Goal: Task Accomplishment & Management: Complete application form

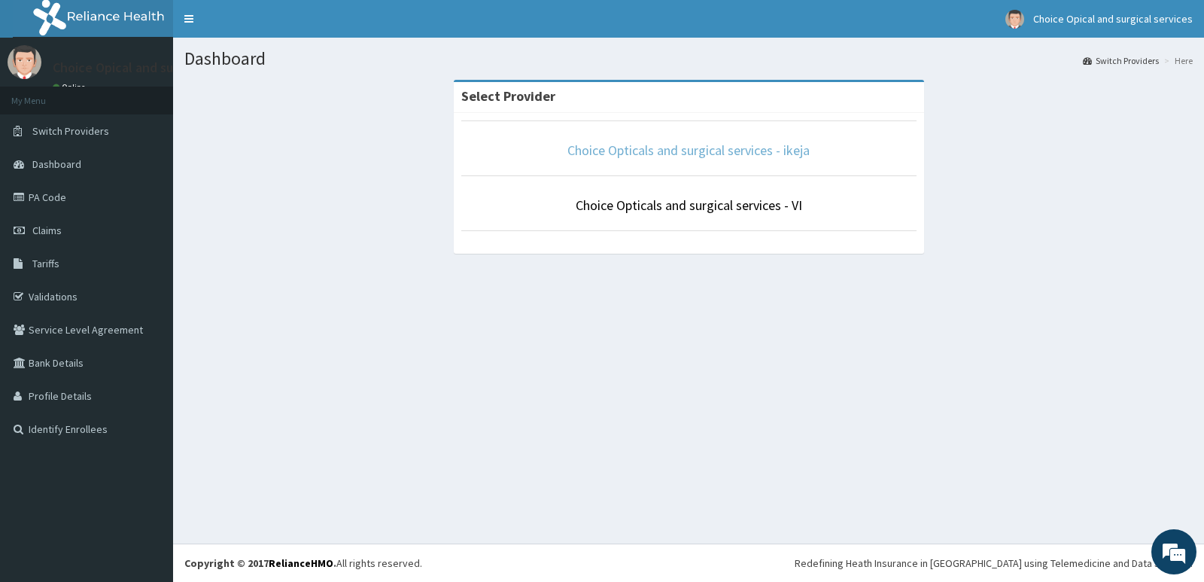
click at [748, 148] on link "Choice Opticals and surgical services - ikeja" at bounding box center [689, 150] width 242 height 17
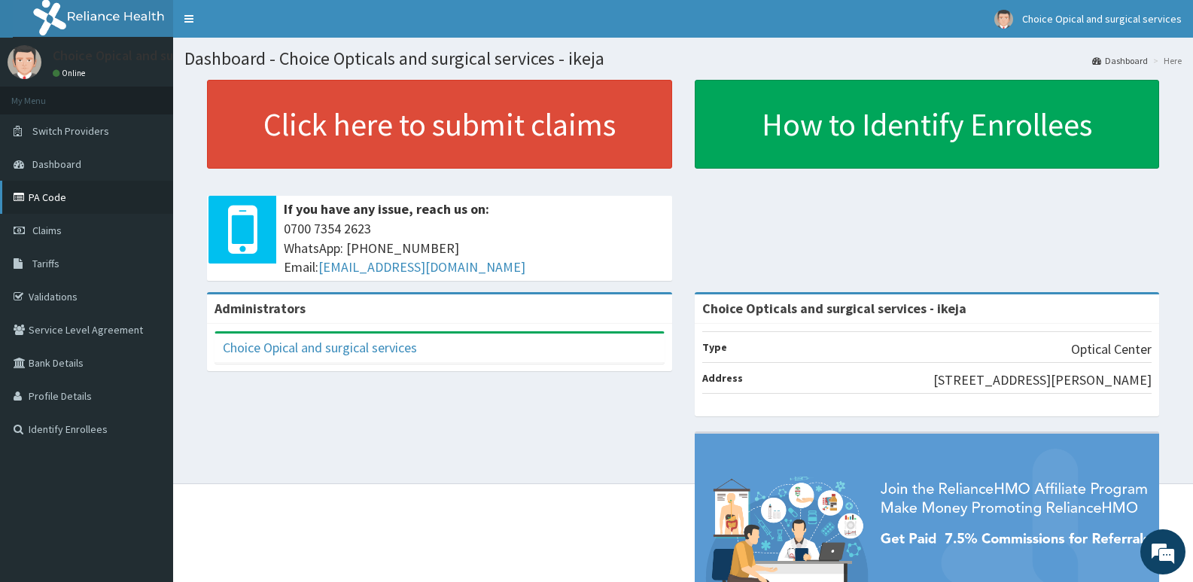
click at [41, 199] on link "PA Code" at bounding box center [86, 197] width 173 height 33
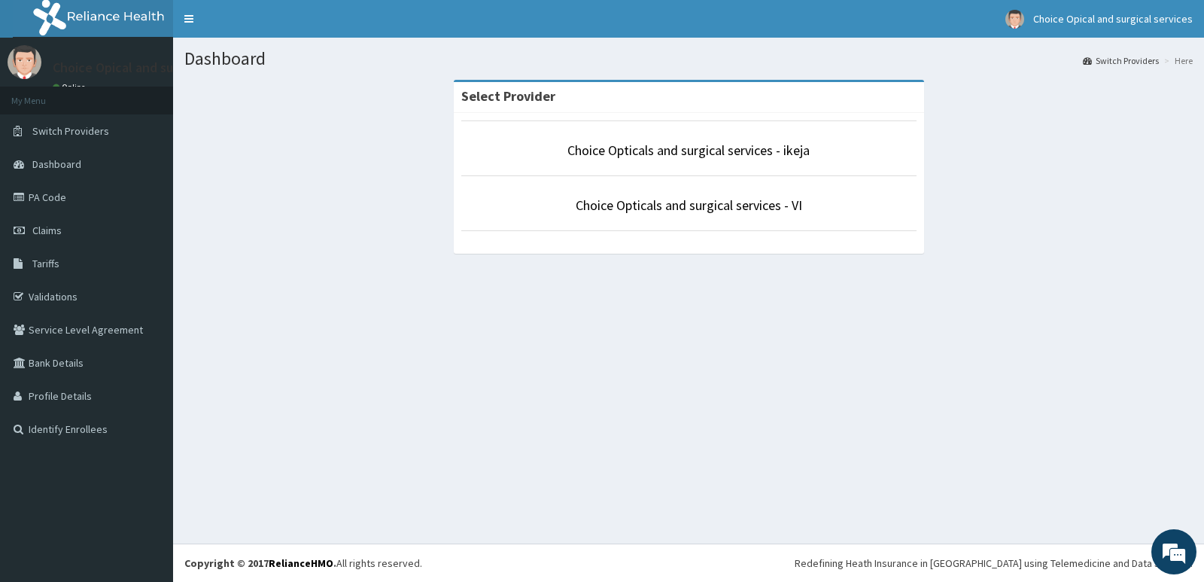
click at [729, 187] on li "Choice Opticals and surgical services - VI" at bounding box center [688, 203] width 455 height 56
click at [732, 147] on link "Choice Opticals and surgical services - ikeja" at bounding box center [689, 150] width 242 height 17
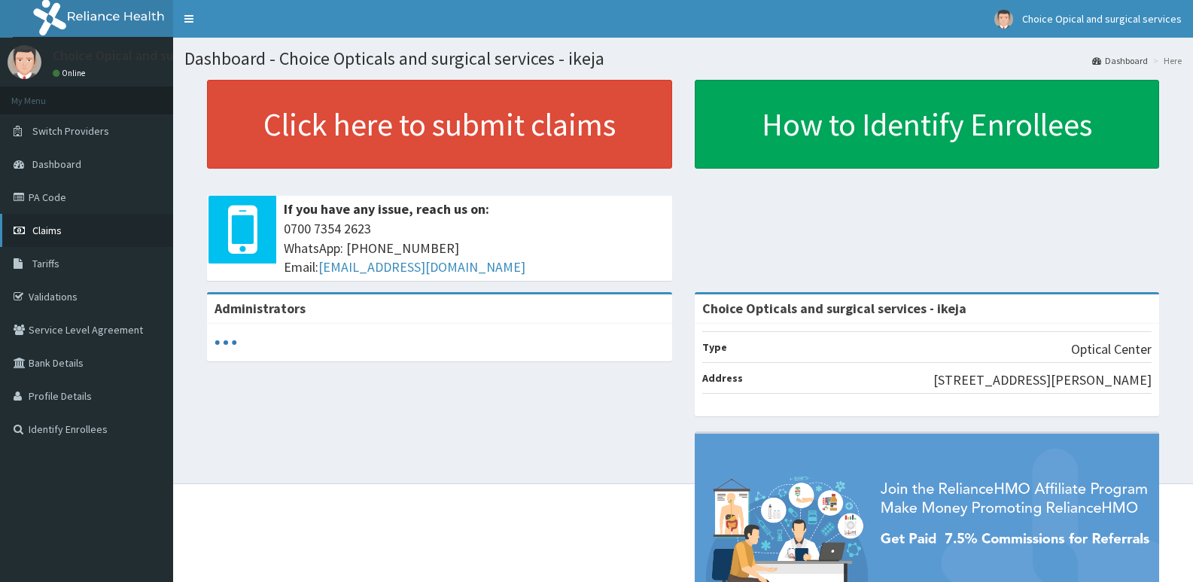
click at [51, 230] on span "Claims" at bounding box center [46, 231] width 29 height 14
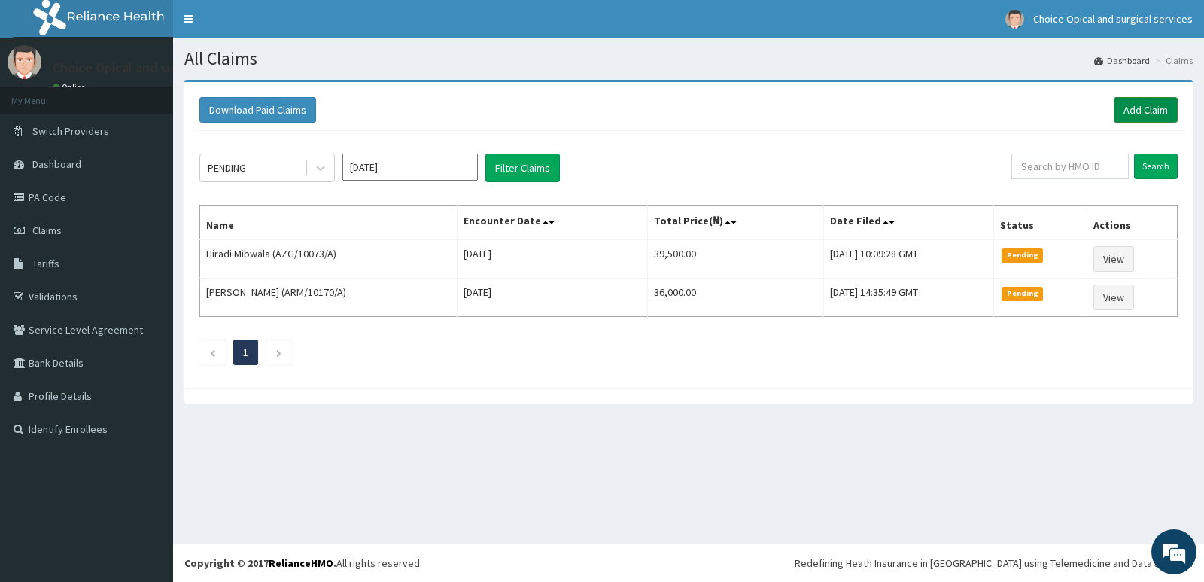
click at [1152, 102] on link "Add Claim" at bounding box center [1146, 110] width 64 height 26
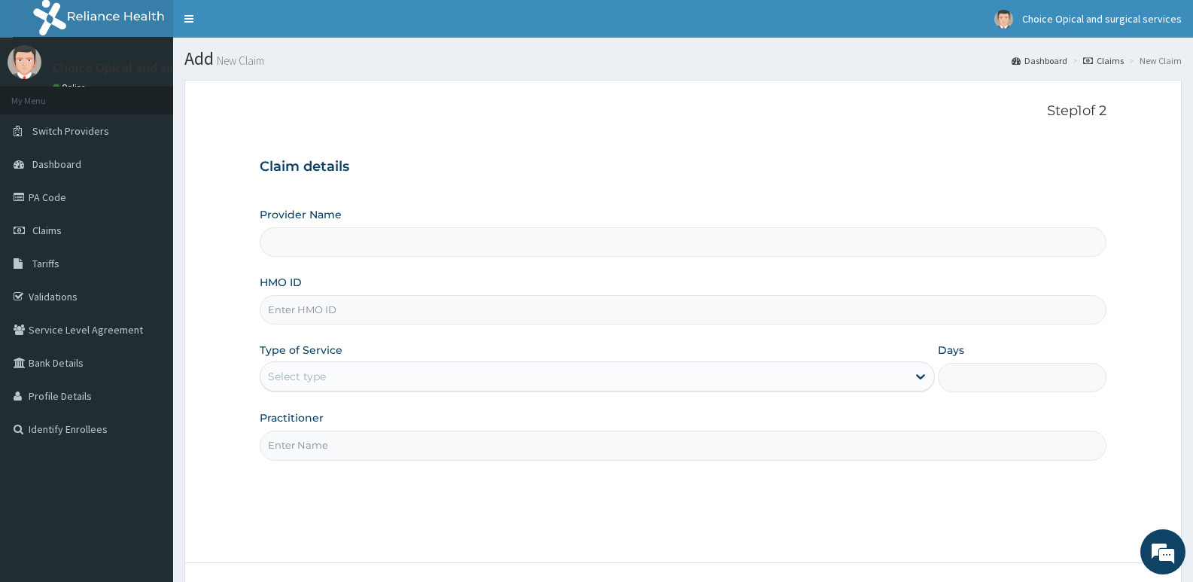
type input "Choice Opticals and surgical services - ikeja"
click at [474, 301] on input "HMO ID" at bounding box center [683, 309] width 847 height 29
paste input "OHT/11486/A"
type input "OHT/11486/A"
click at [703, 385] on div "Select type" at bounding box center [583, 376] width 646 height 24
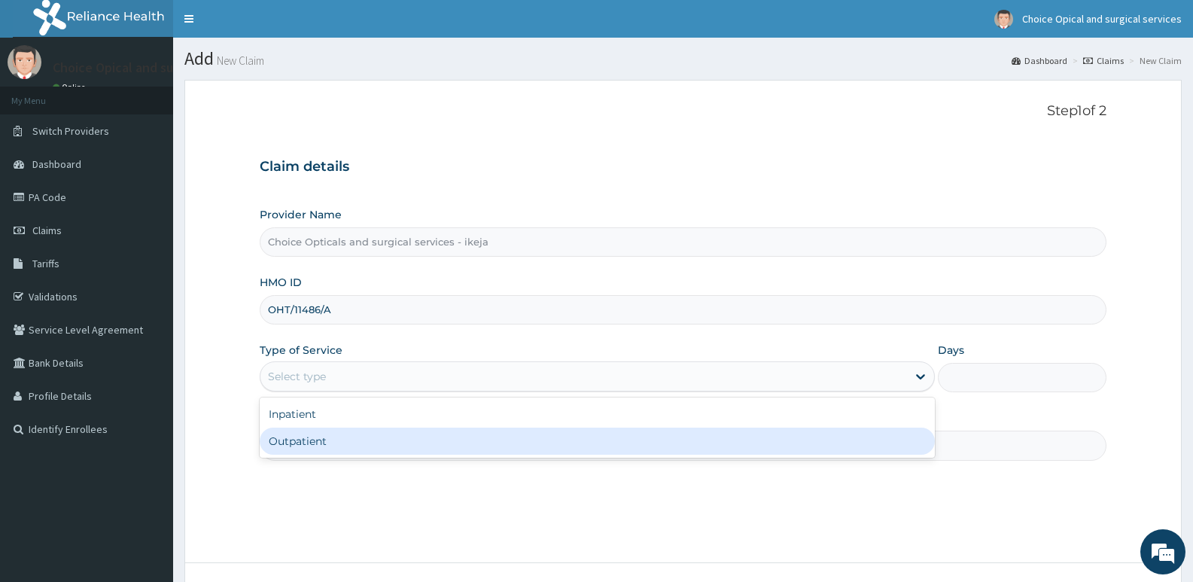
click at [645, 436] on div "Outpatient" at bounding box center [597, 441] width 674 height 27
type input "1"
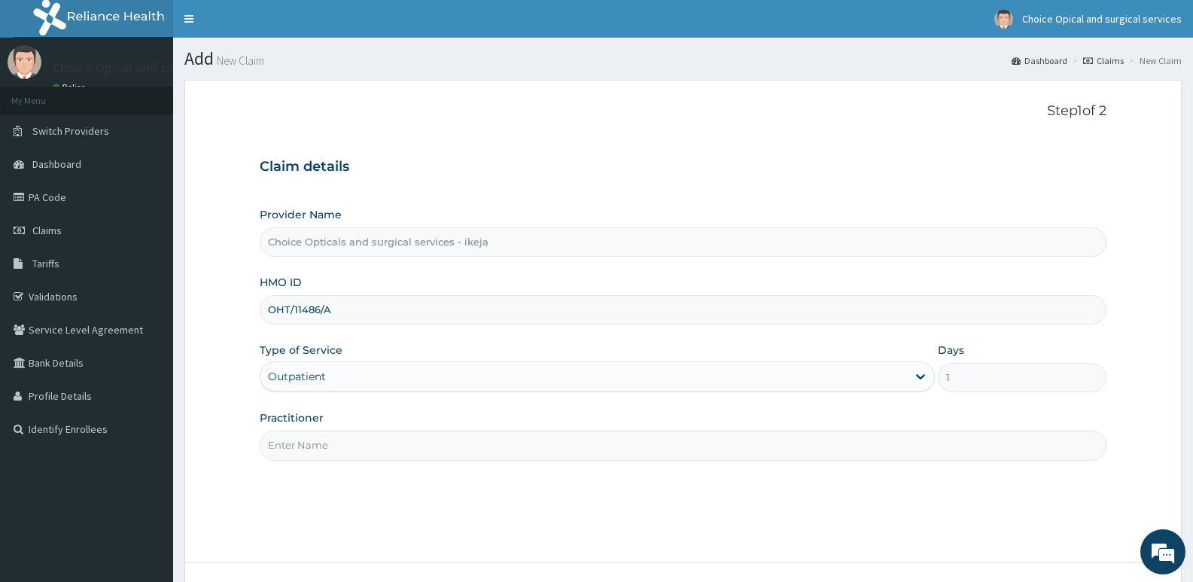
click at [652, 442] on input "Practitioner" at bounding box center [683, 445] width 847 height 29
click at [664, 436] on input "Practitioner" at bounding box center [683, 445] width 847 height 29
type input "d"
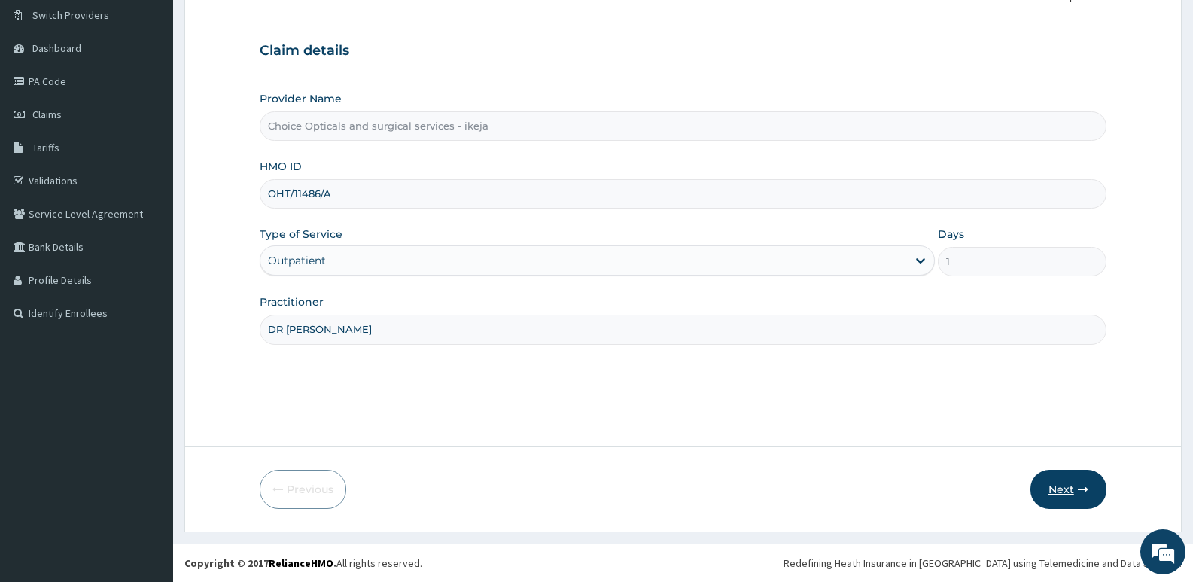
type input "DR [PERSON_NAME]"
click at [1055, 487] on button "Next" at bounding box center [1069, 489] width 76 height 39
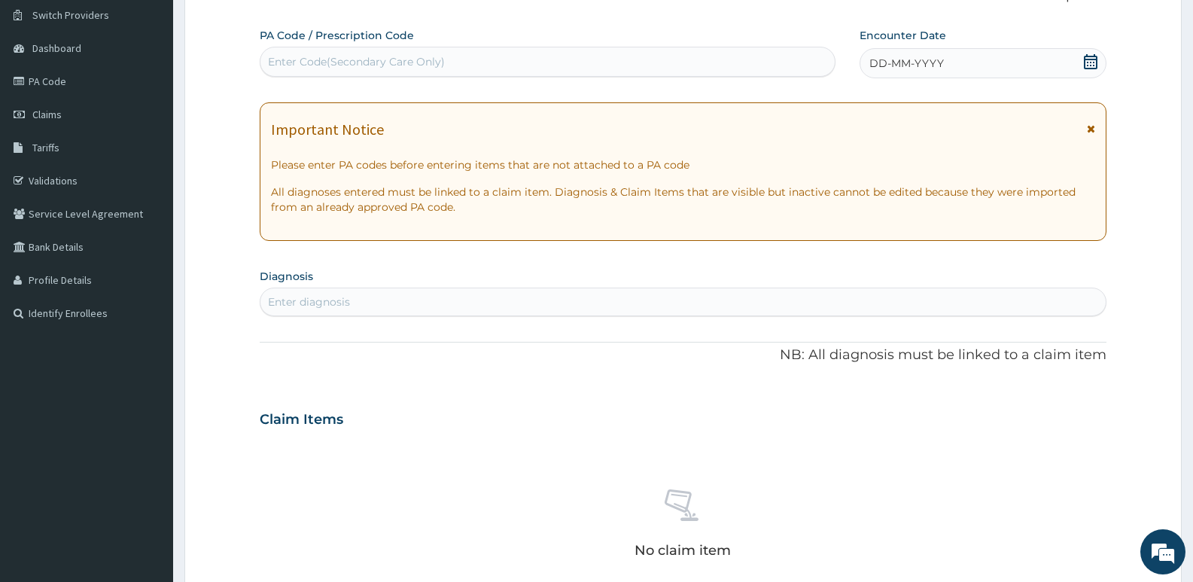
click at [382, 75] on div "Enter Code(Secondary Care Only)" at bounding box center [548, 62] width 576 height 30
click at [470, 58] on div "Enter Code(Secondary Care Only)" at bounding box center [547, 62] width 574 height 24
paste input "PA/21B46F"
type input "PA/21B46F"
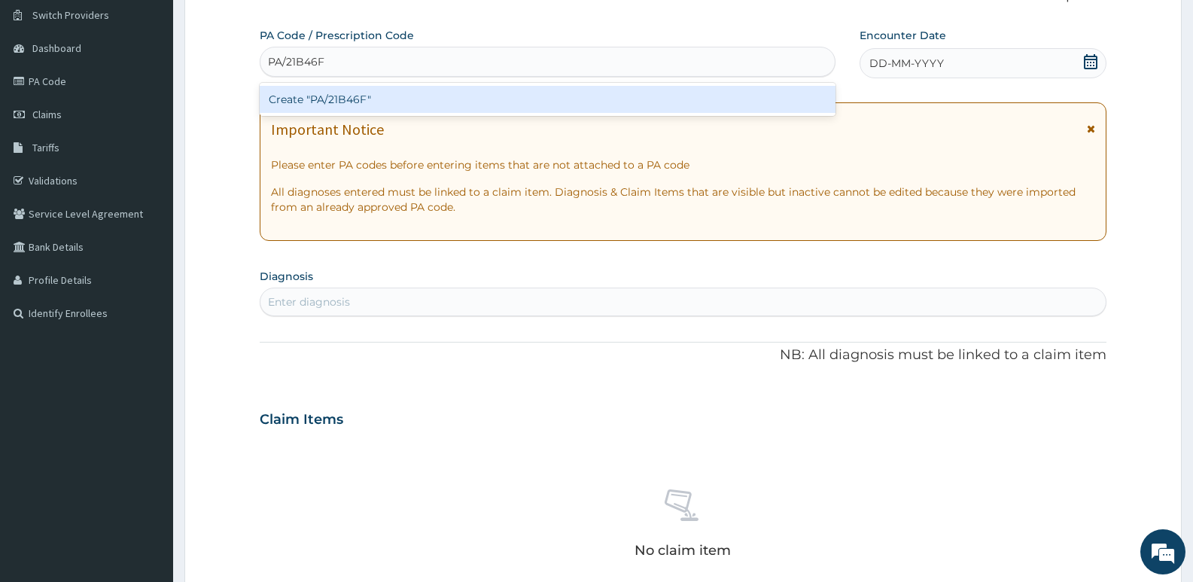
click at [467, 90] on div "Create "PA/21B46F"" at bounding box center [548, 99] width 576 height 27
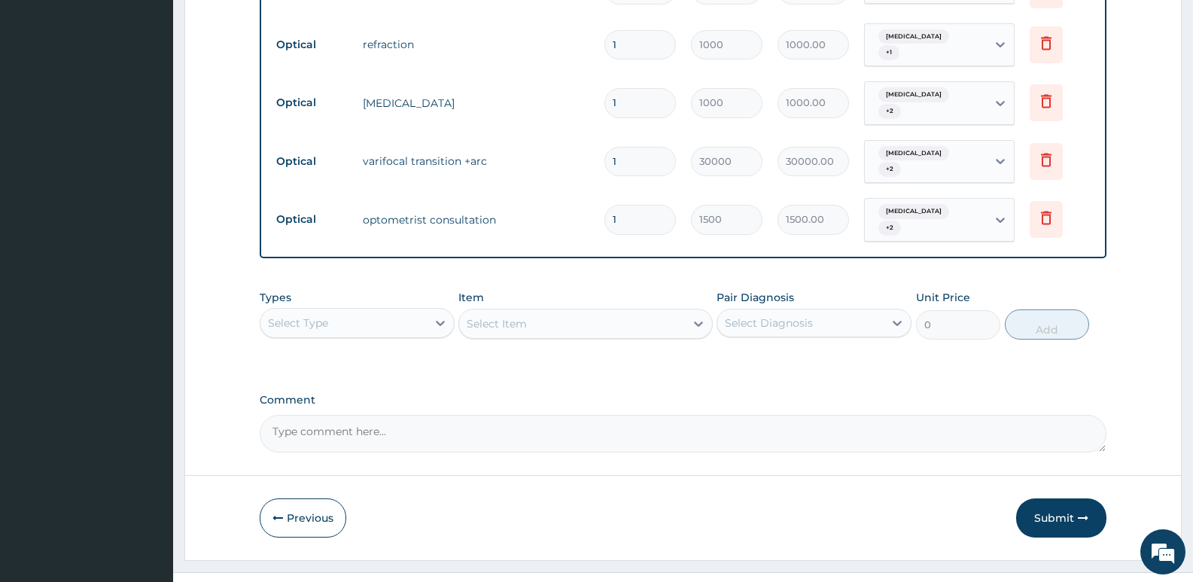
scroll to position [640, 0]
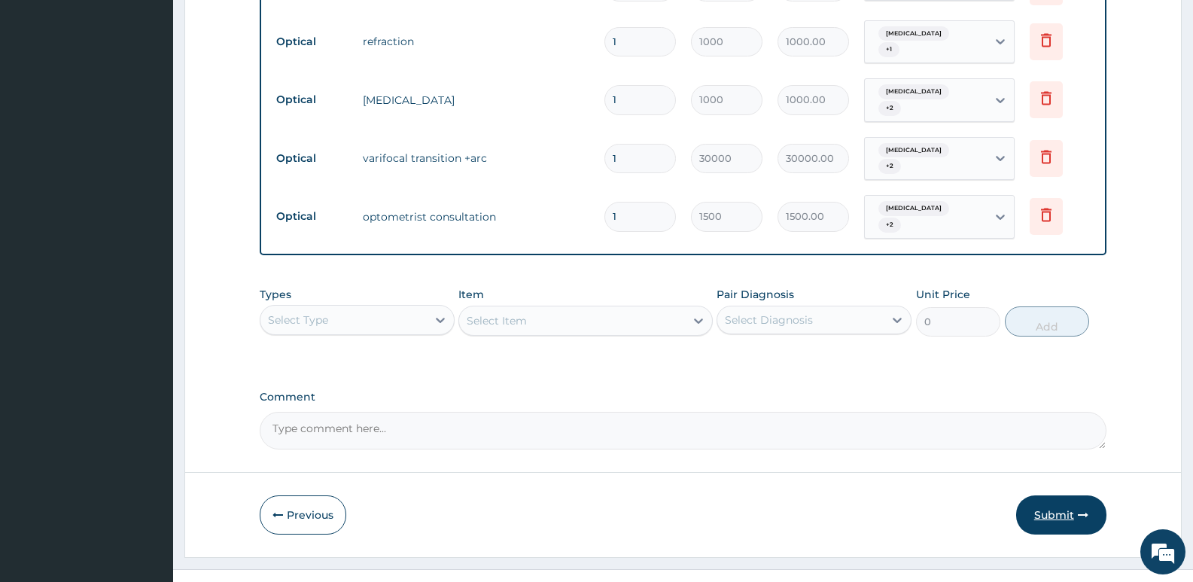
click at [1043, 495] on button "Submit" at bounding box center [1061, 514] width 90 height 39
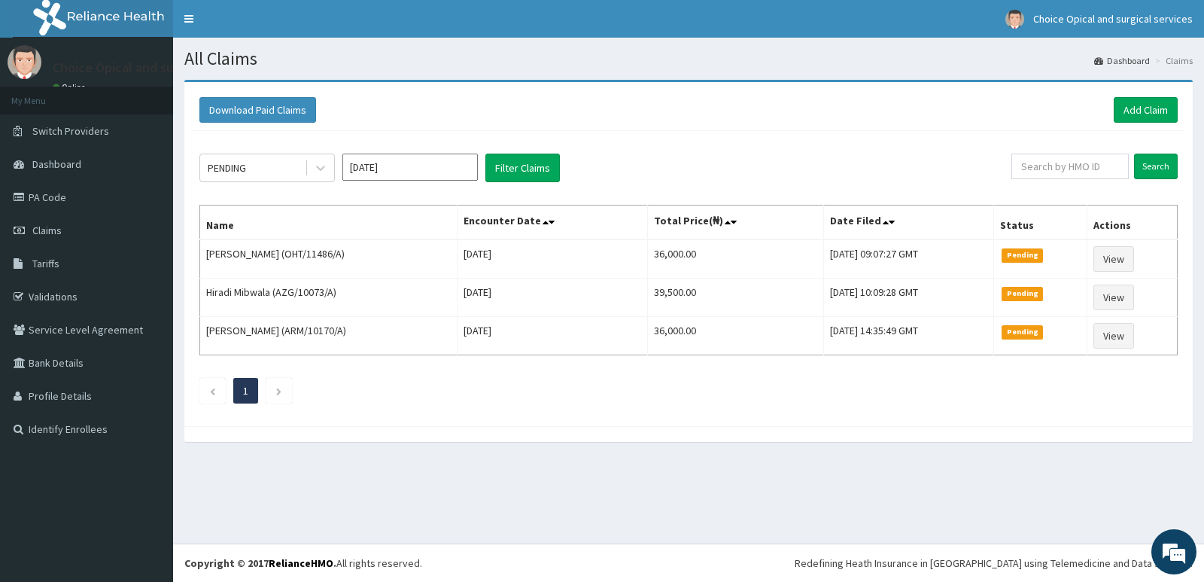
click at [1204, 480] on div "All Claims Dashboard Claims Download Paid Claims Add Claim × Note you can only …" at bounding box center [688, 291] width 1031 height 506
